Goal: Task Accomplishment & Management: Manage account settings

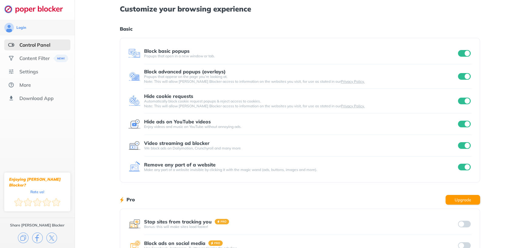
drag, startPoint x: 173, startPoint y: 66, endPoint x: 168, endPoint y: 77, distance: 11.7
click at [172, 66] on div "Block advanced popups (overlays) Popups that appear on the page you’re looking …" at bounding box center [299, 76] width 343 height 25
drag, startPoint x: 164, startPoint y: 93, endPoint x: 163, endPoint y: 100, distance: 7.1
click at [164, 94] on div "Hide cookie requests" at bounding box center [168, 95] width 49 height 5
drag, startPoint x: 163, startPoint y: 101, endPoint x: 161, endPoint y: 112, distance: 11.4
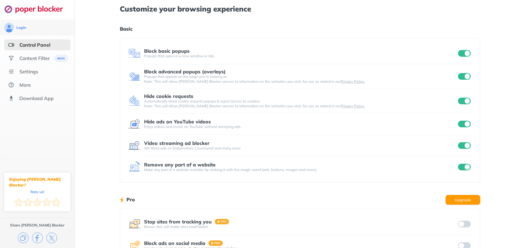
click at [163, 102] on div "Automatically block cookie request popups & reject access to cookies. Note: Thi…" at bounding box center [300, 104] width 312 height 10
click at [161, 116] on div "Hide ads on YouTube videos Enjoy videos and music on YouTube without annoying a…" at bounding box center [299, 124] width 343 height 22
